Goal: Information Seeking & Learning: Learn about a topic

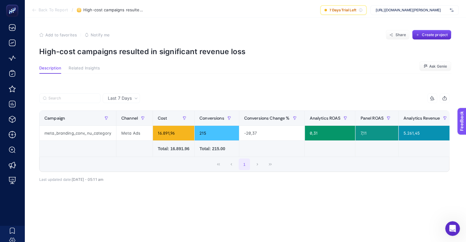
click at [186, 155] on td "Total: 16.891.96" at bounding box center [174, 149] width 42 height 16
drag, startPoint x: 187, startPoint y: 155, endPoint x: 239, endPoint y: 154, distance: 52.4
click at [239, 154] on tr "Total: 16.891.96 Total: 215.00" at bounding box center [434, 149] width 788 height 16
click at [141, 151] on td at bounding box center [134, 149] width 36 height 16
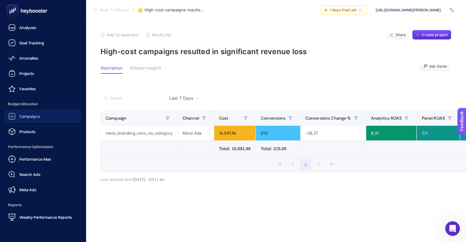
click at [29, 122] on div "Campaigns Products" at bounding box center [43, 124] width 76 height 28
click at [29, 122] on link "Campaigns" at bounding box center [43, 116] width 76 height 12
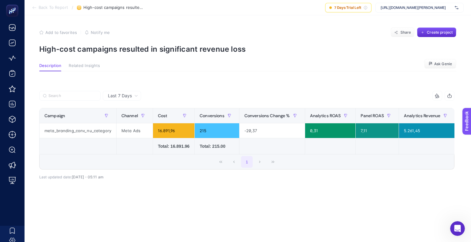
click at [380, 70] on section "Description Related Insights Ask Genie" at bounding box center [247, 67] width 417 height 8
click at [377, 48] on p "High-cost campaigns resulted in significant revenue loss" at bounding box center [247, 49] width 417 height 9
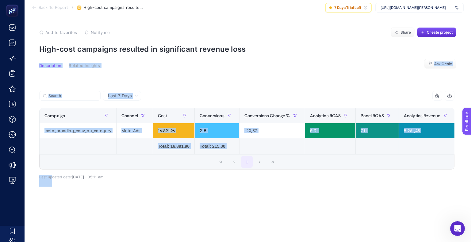
click at [51, 242] on html "Back To Report / High-cost campaigns resulted in significant revenue loss 7 Day…" at bounding box center [235, 121] width 471 height 242
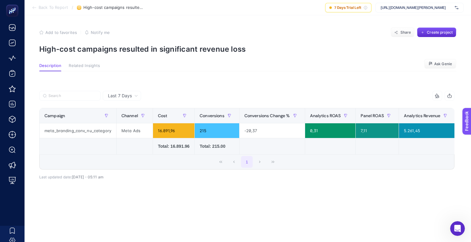
scroll to position [0, 363]
